Goal: Information Seeking & Learning: Learn about a topic

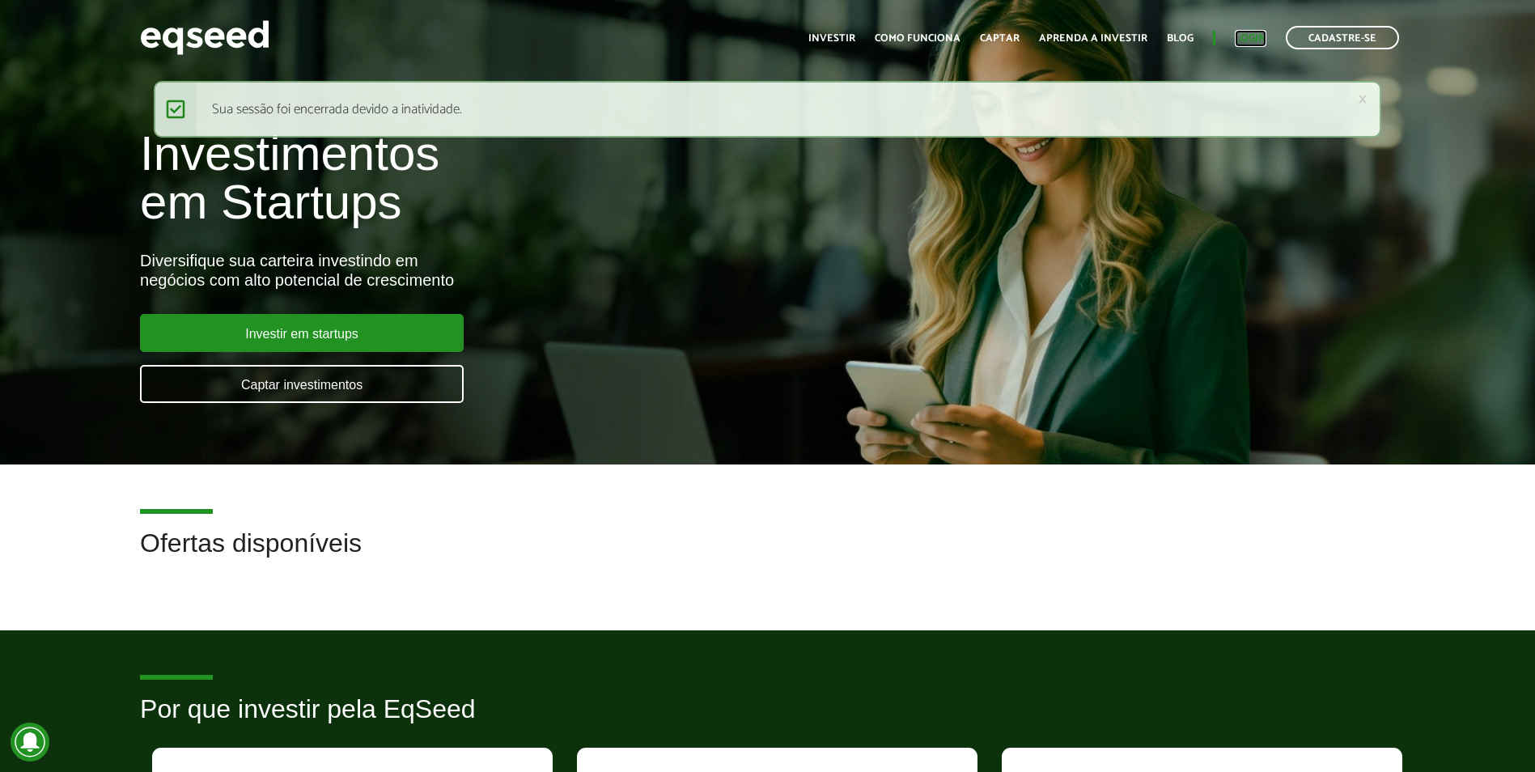
click at [1246, 41] on link "Login" at bounding box center [1251, 38] width 32 height 11
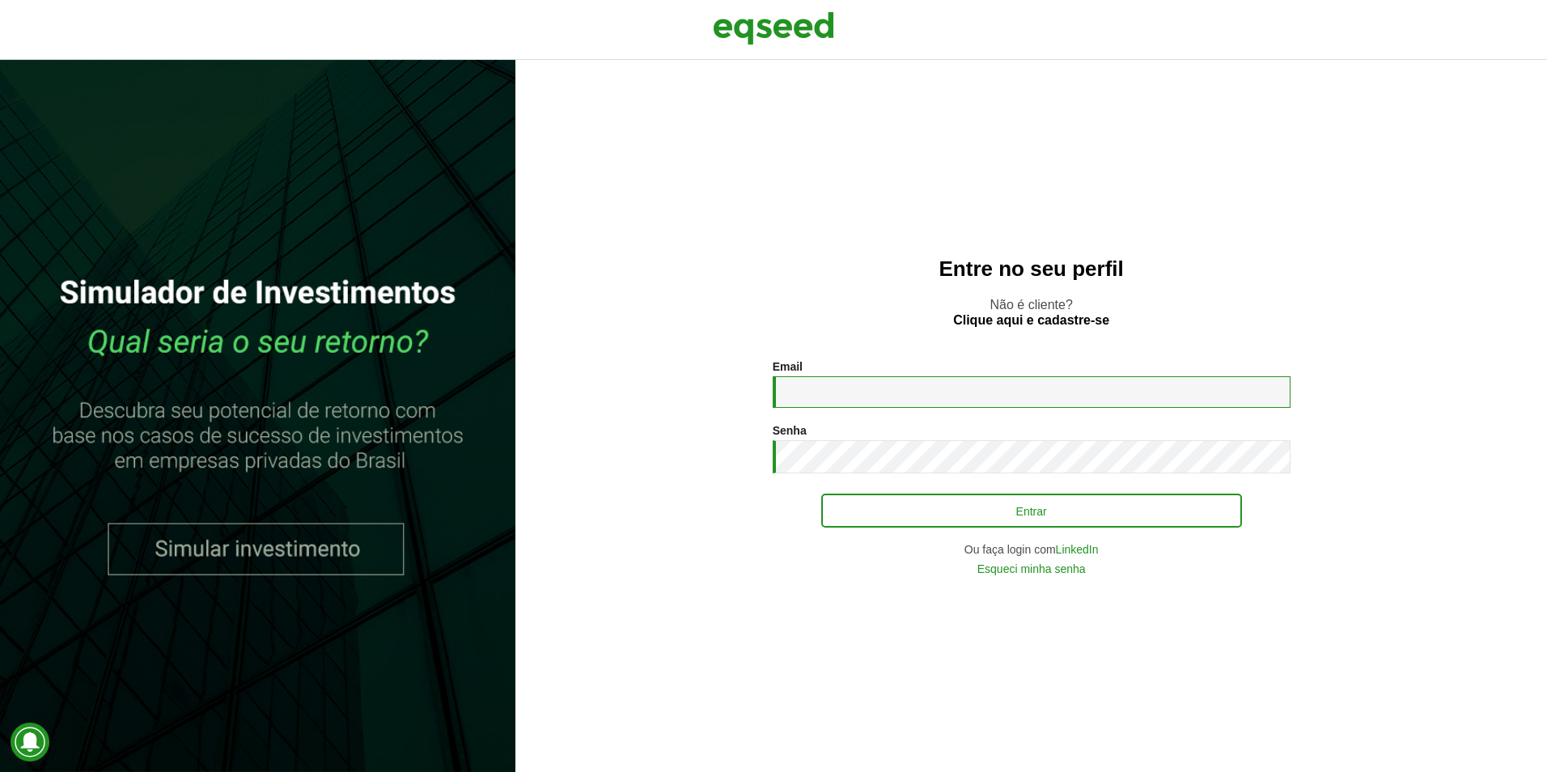
type input "**********"
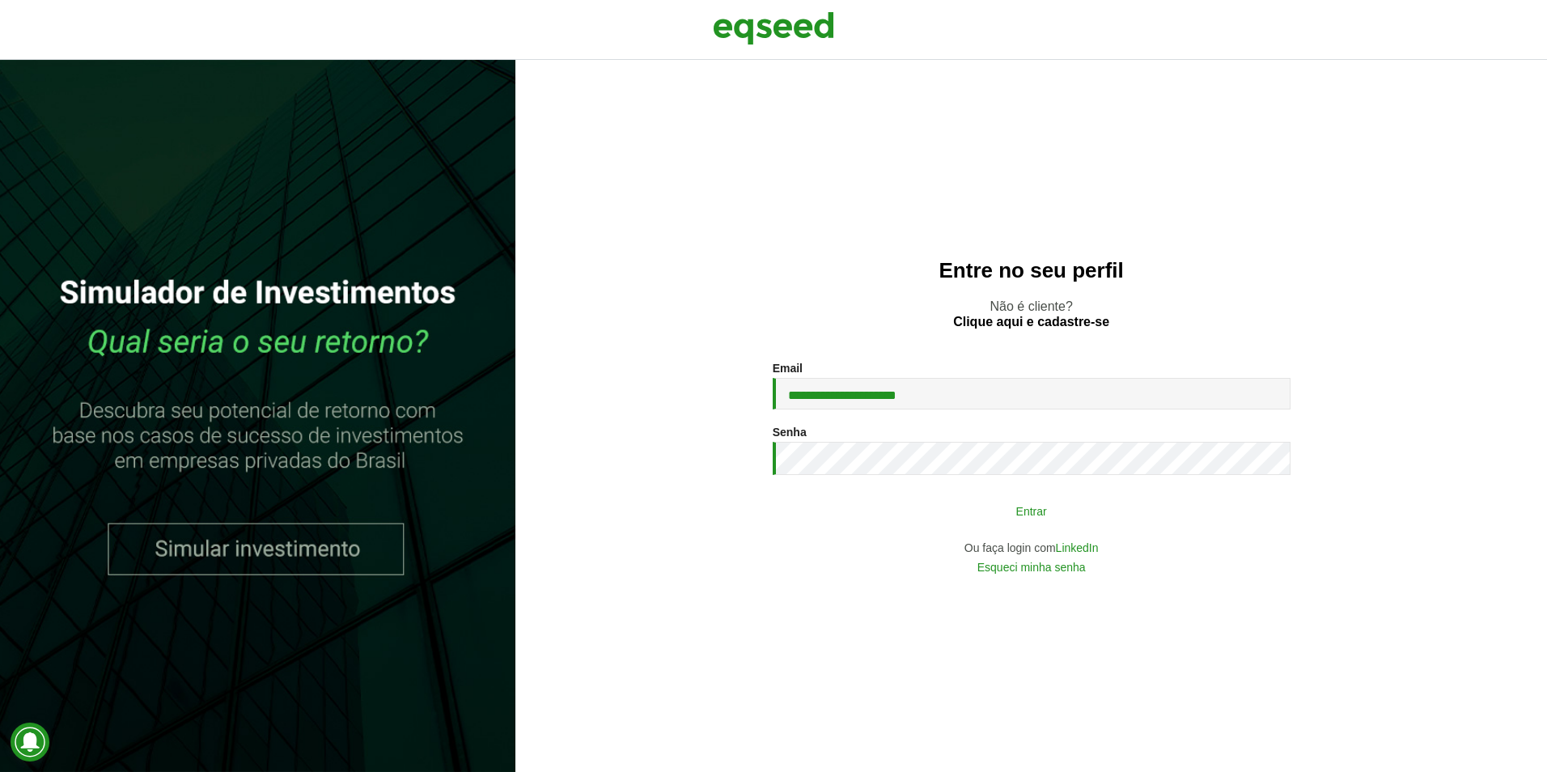
click at [942, 524] on button "Entrar" at bounding box center [1031, 510] width 421 height 31
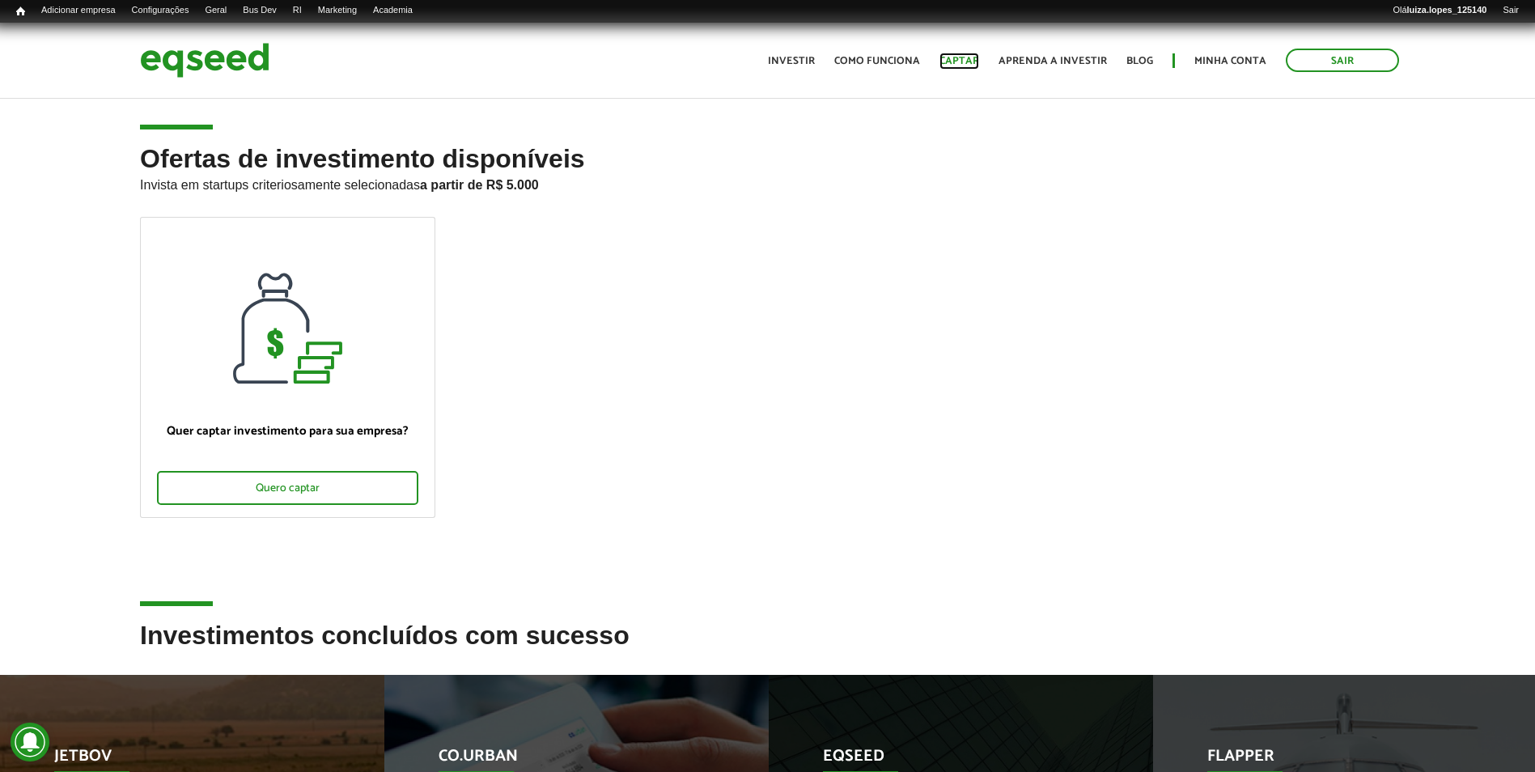
click at [976, 57] on link "Captar" at bounding box center [959, 61] width 40 height 11
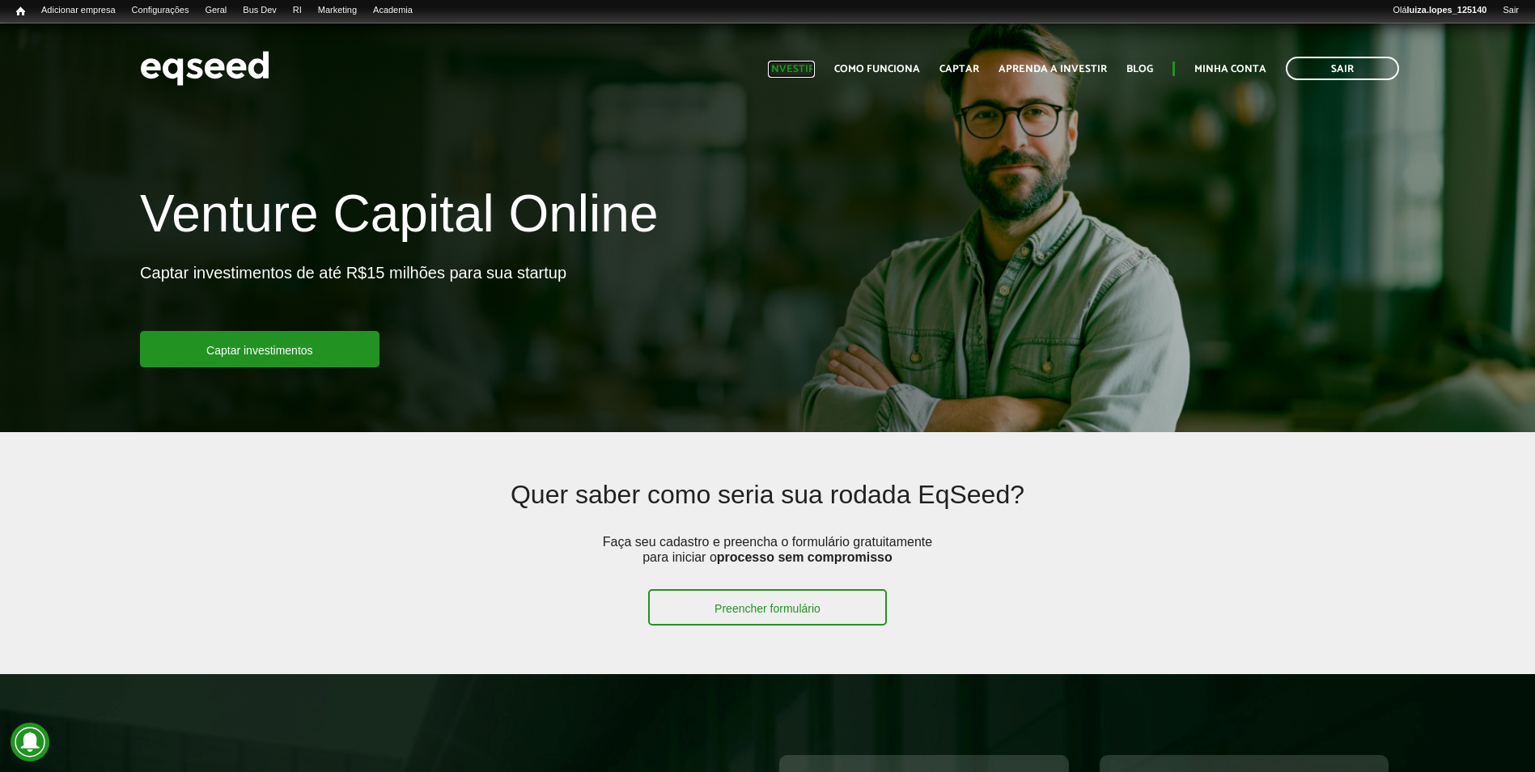
click at [812, 71] on link "Investir" at bounding box center [791, 69] width 47 height 11
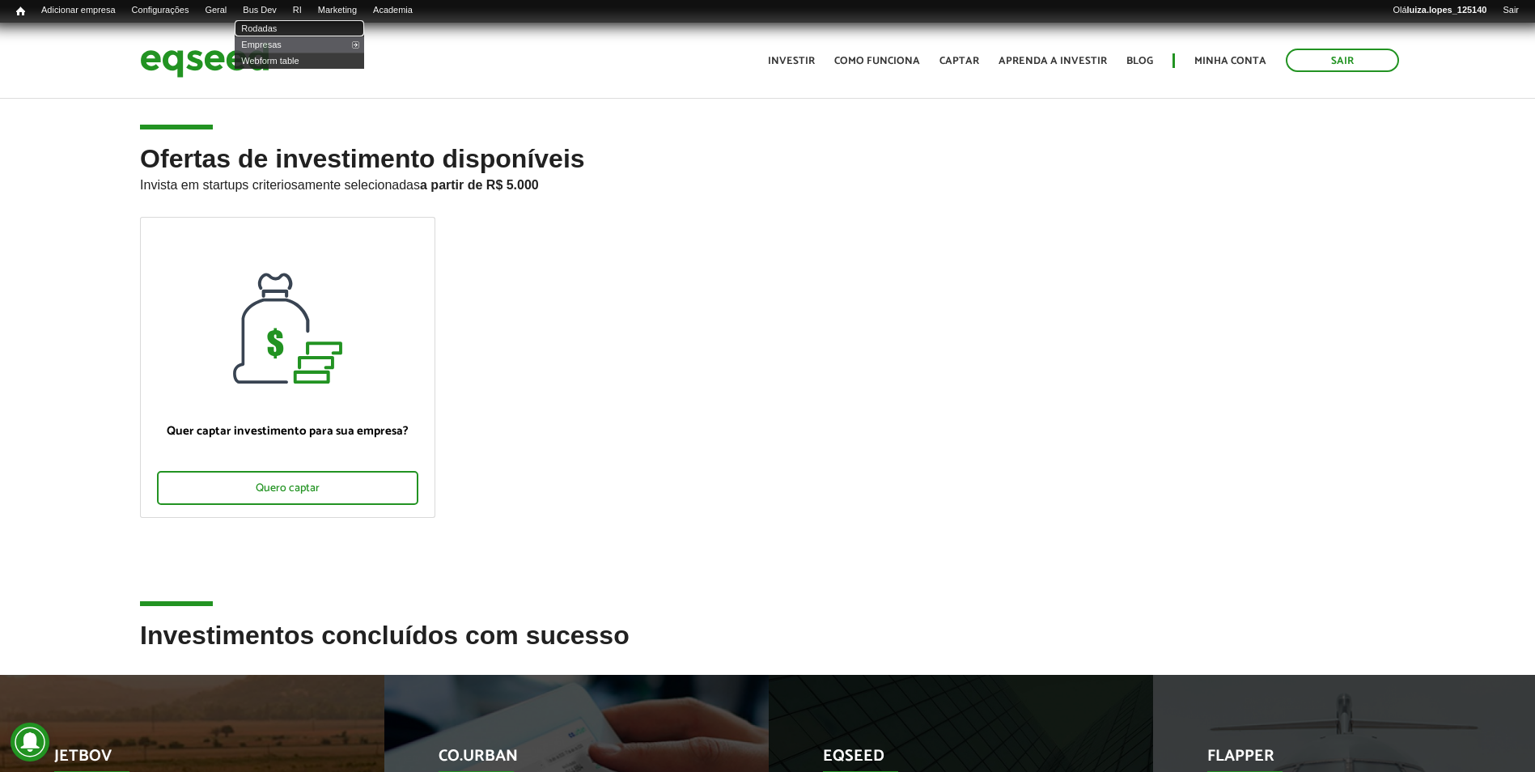
click at [305, 21] on link "Rodadas" at bounding box center [299, 28] width 129 height 16
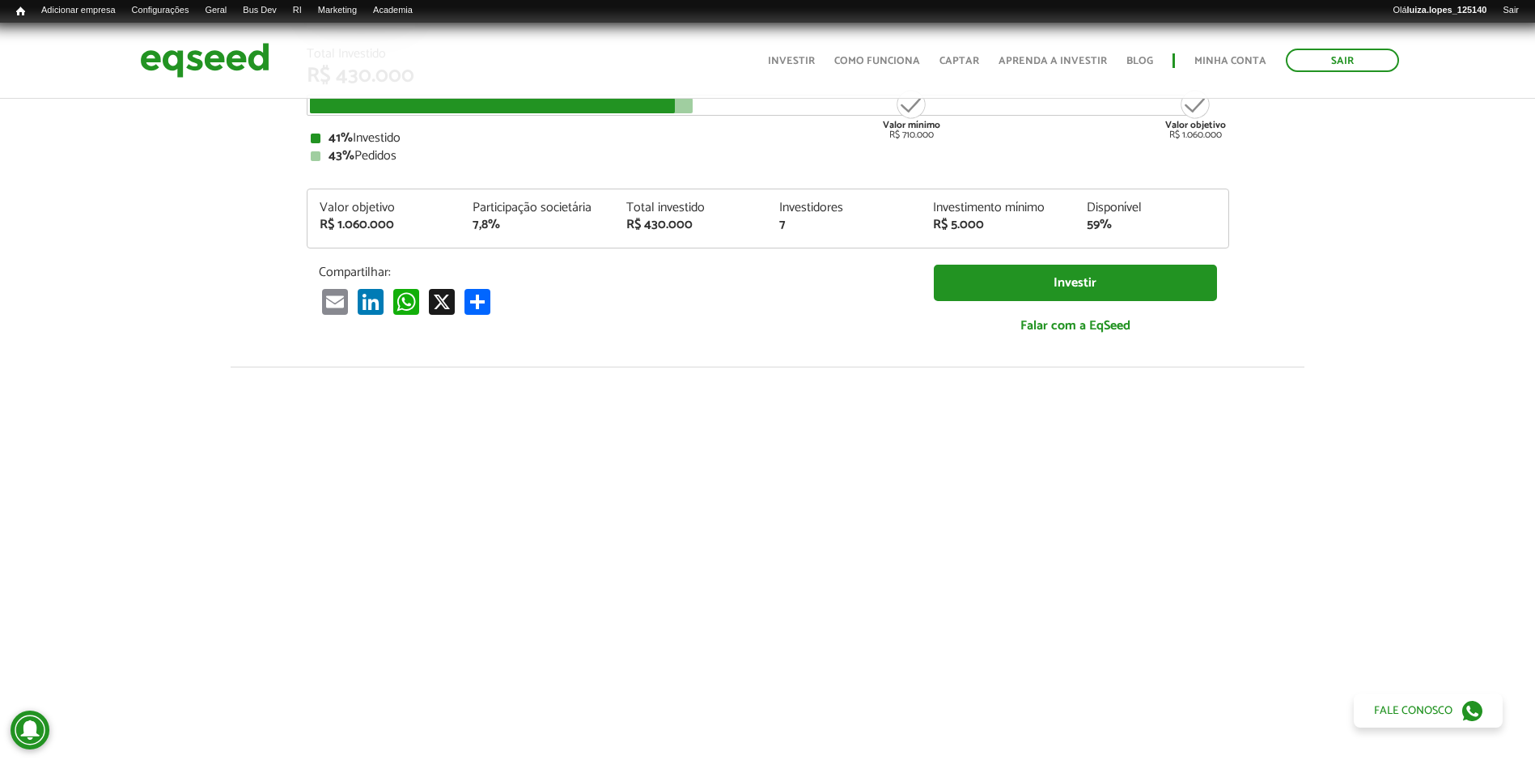
scroll to position [162, 0]
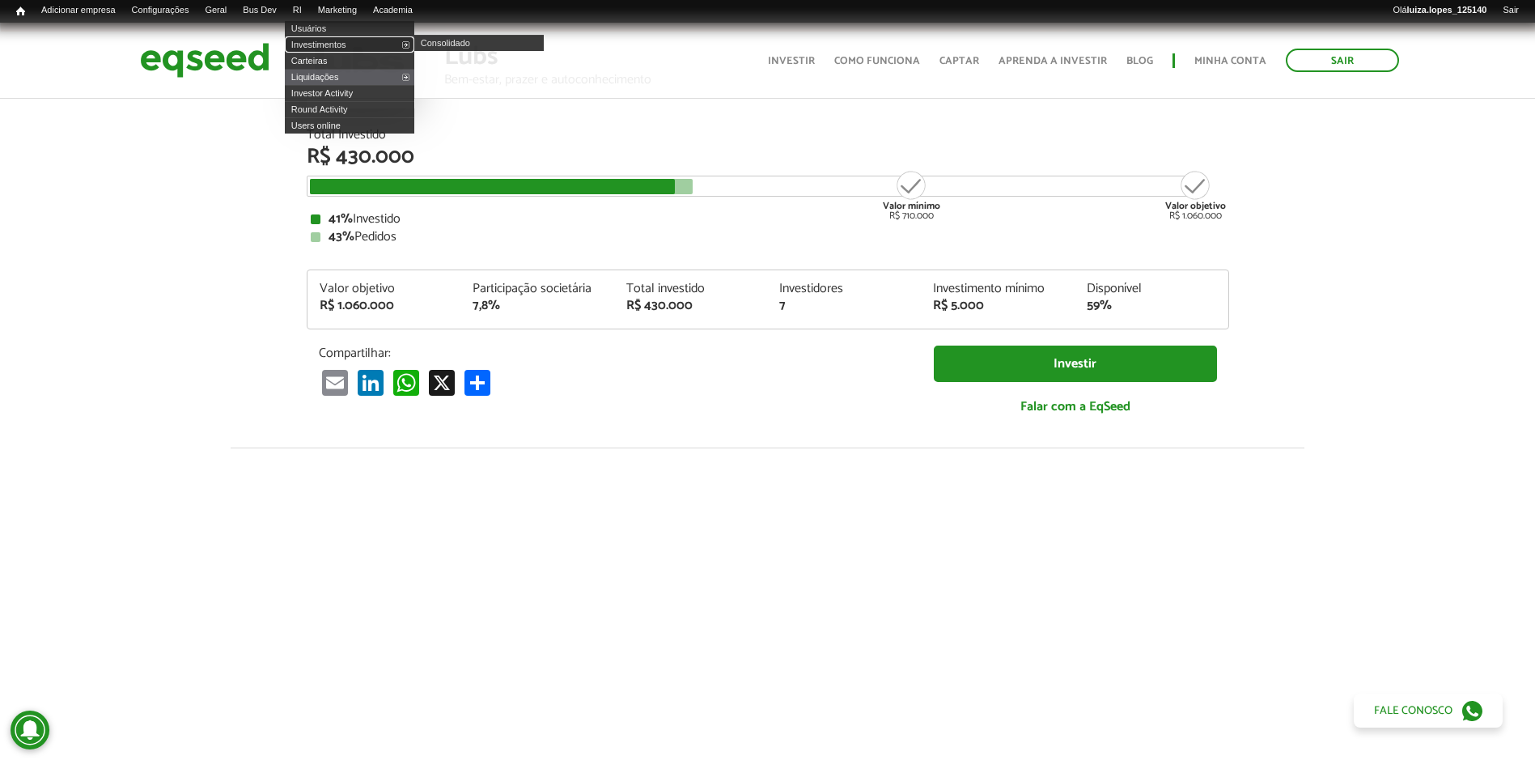
click at [330, 45] on link "Investimentos" at bounding box center [349, 44] width 129 height 16
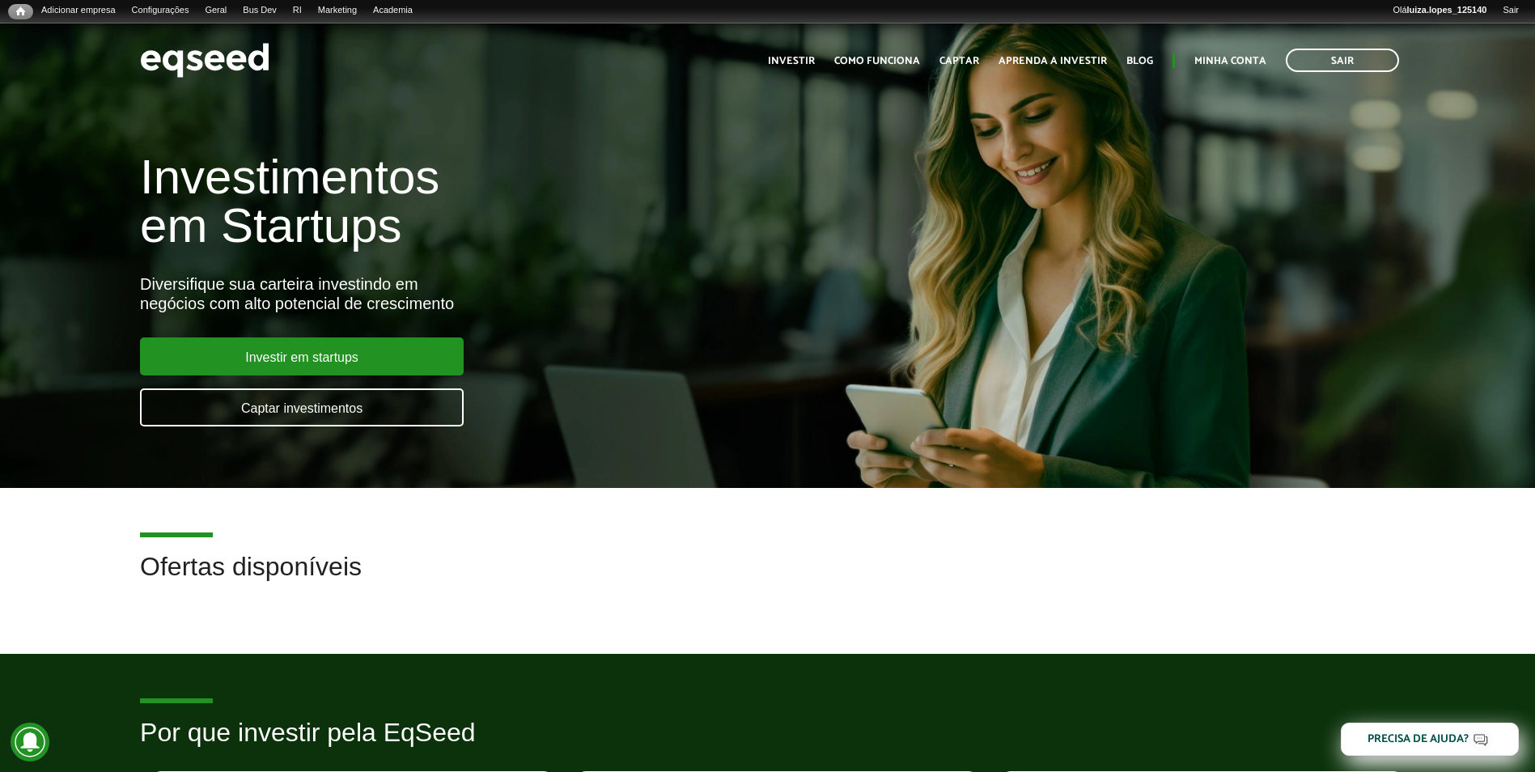
click at [815, 58] on ul "Início Investir Como funciona Captar Aprenda a investir Blog Minha conta Sair" at bounding box center [1083, 60] width 647 height 23
click at [808, 57] on link "Investir" at bounding box center [791, 61] width 47 height 11
